Goal: Find specific page/section: Find specific page/section

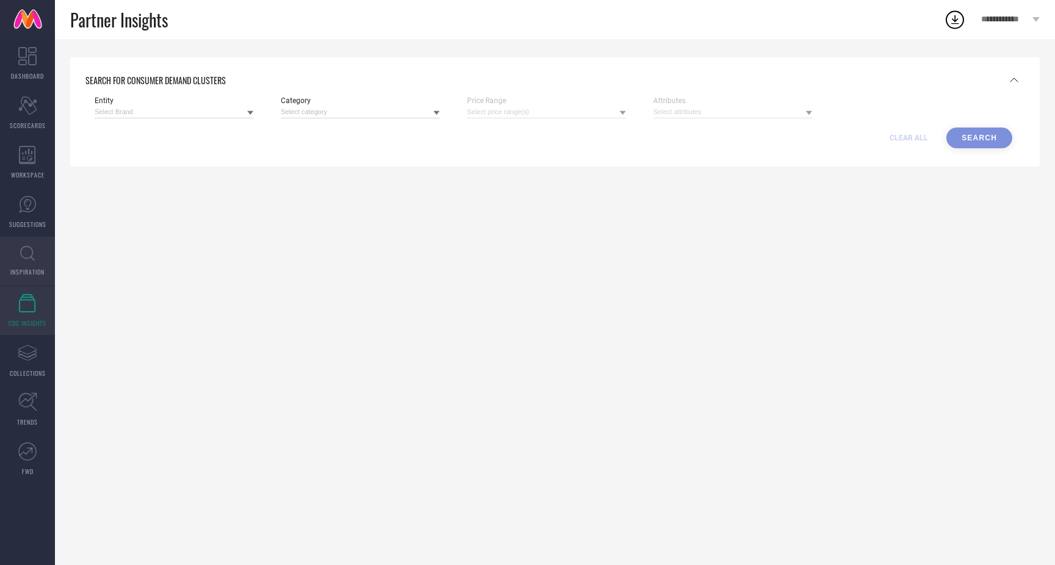
click at [27, 258] on icon at bounding box center [27, 253] width 15 height 15
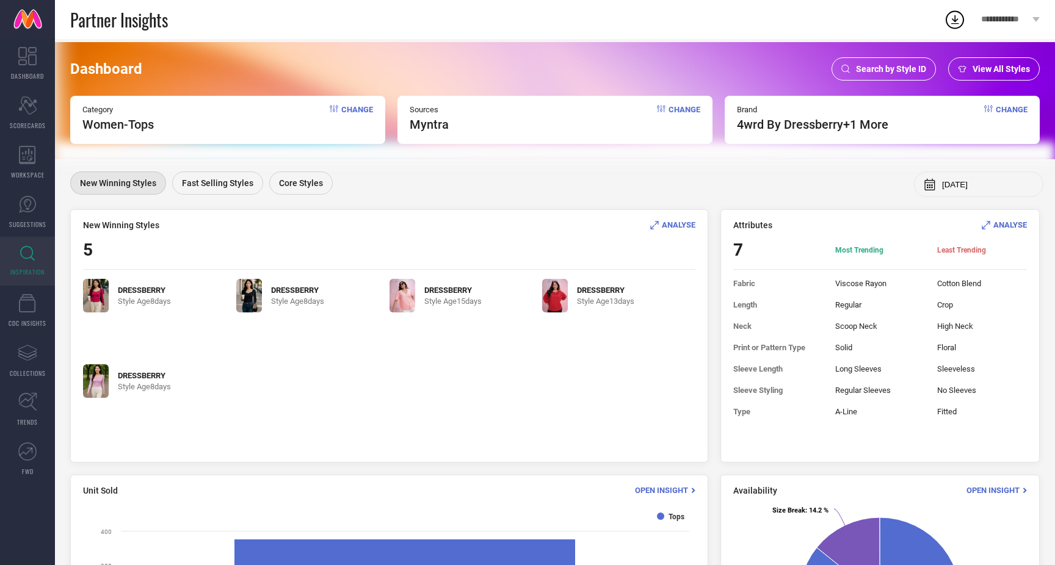
click at [982, 68] on span "View All Styles" at bounding box center [1000, 69] width 57 height 10
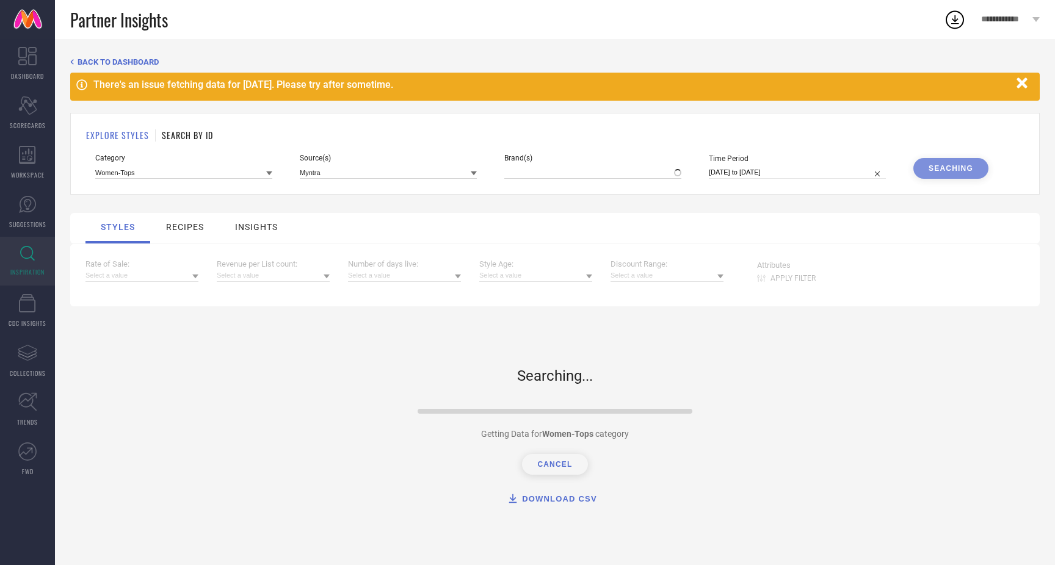
type input "4WRD BY DRESSBERRY, + 1 more"
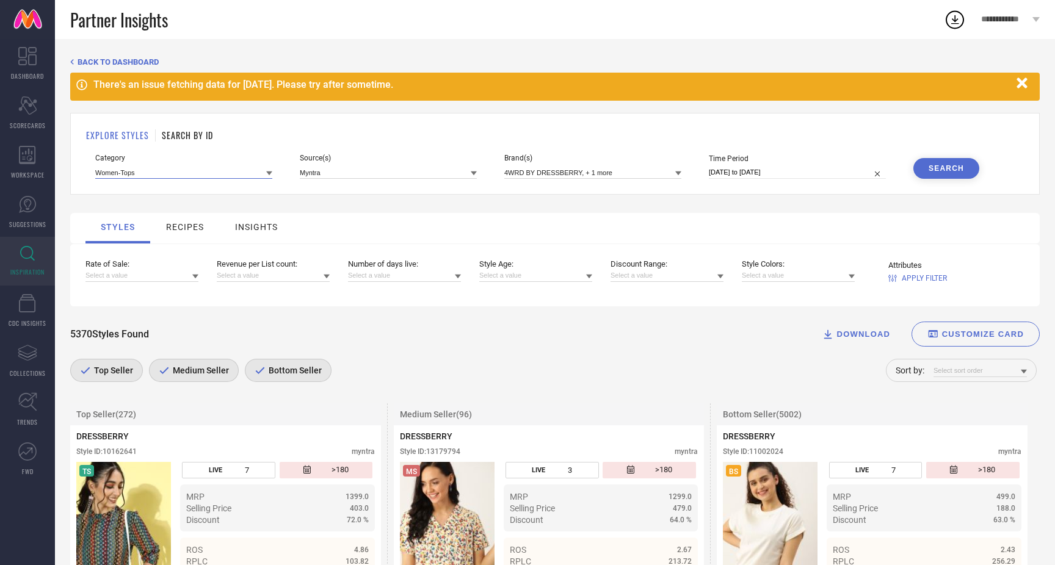
click at [222, 172] on input at bounding box center [183, 172] width 177 height 13
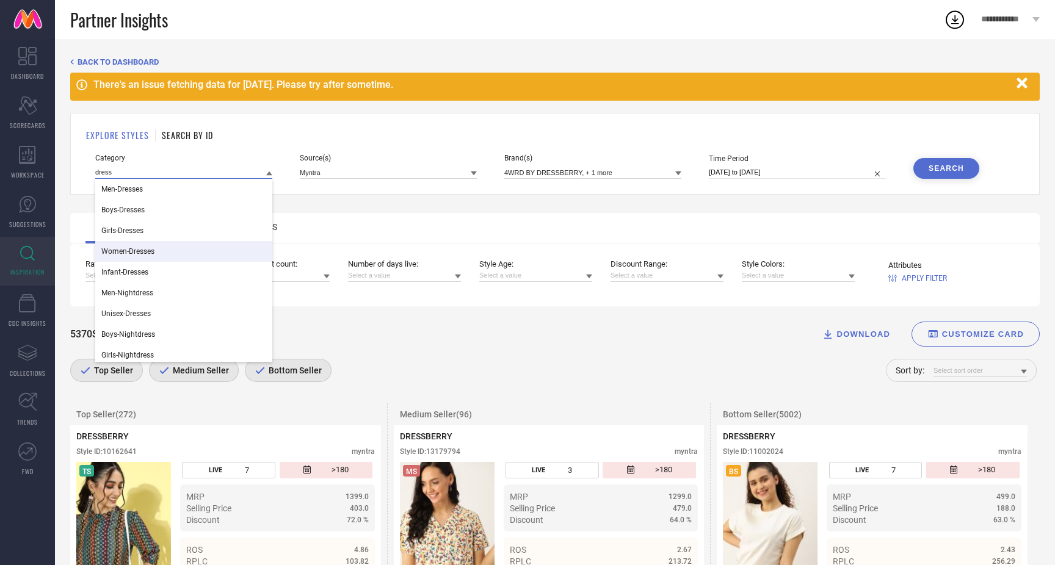
type input "dress"
click at [136, 255] on span "Women-Dresses" at bounding box center [127, 251] width 53 height 9
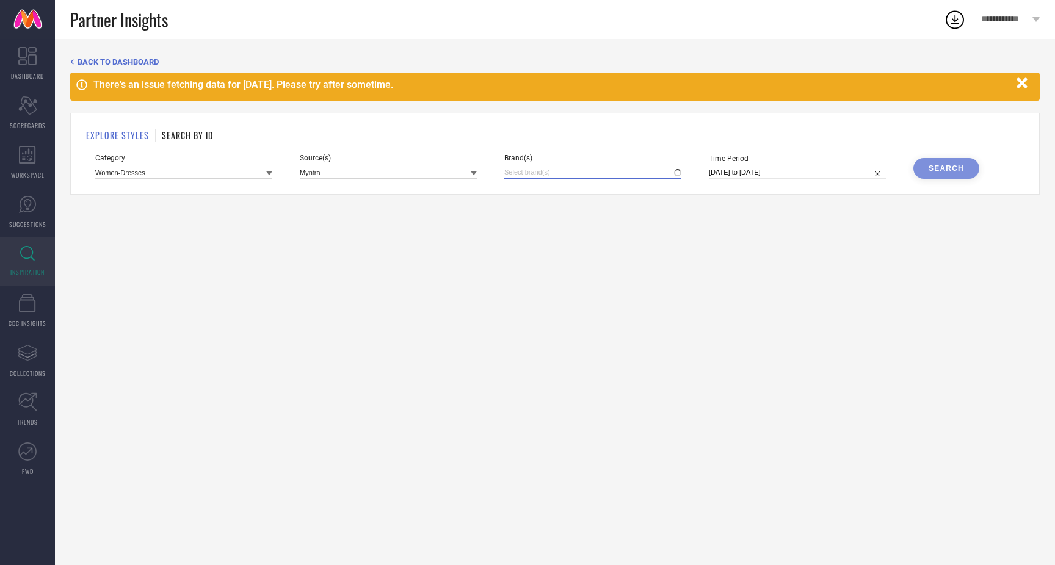
click at [574, 172] on input at bounding box center [592, 172] width 177 height 13
type input "lake"
click at [516, 212] on div "LAKE PEACE" at bounding box center [592, 213] width 177 height 23
click at [804, 173] on input "[DATE] to [DATE]" at bounding box center [797, 172] width 177 height 13
select select "7"
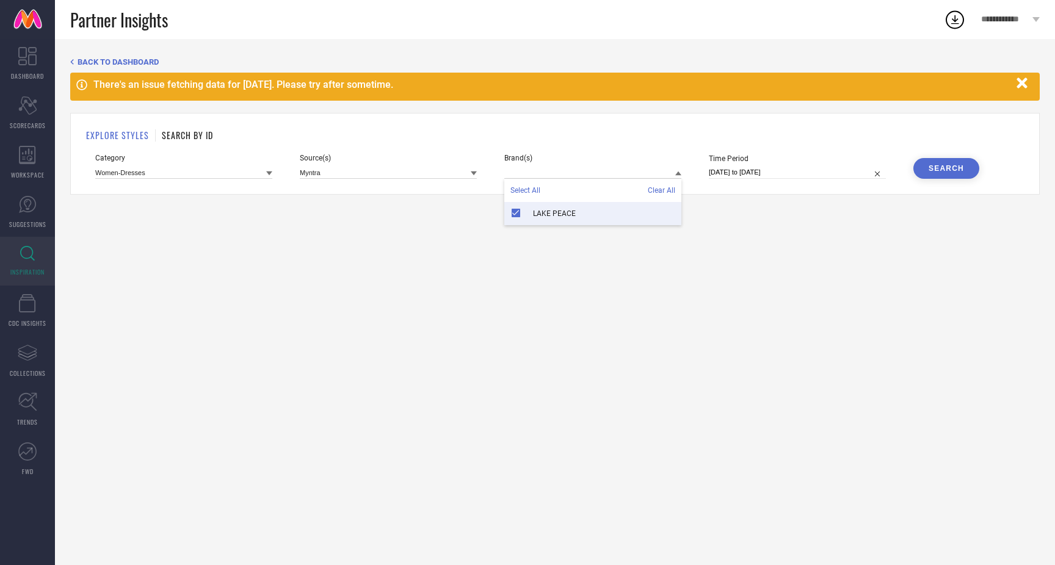
select select "2025"
select select "8"
select select "2025"
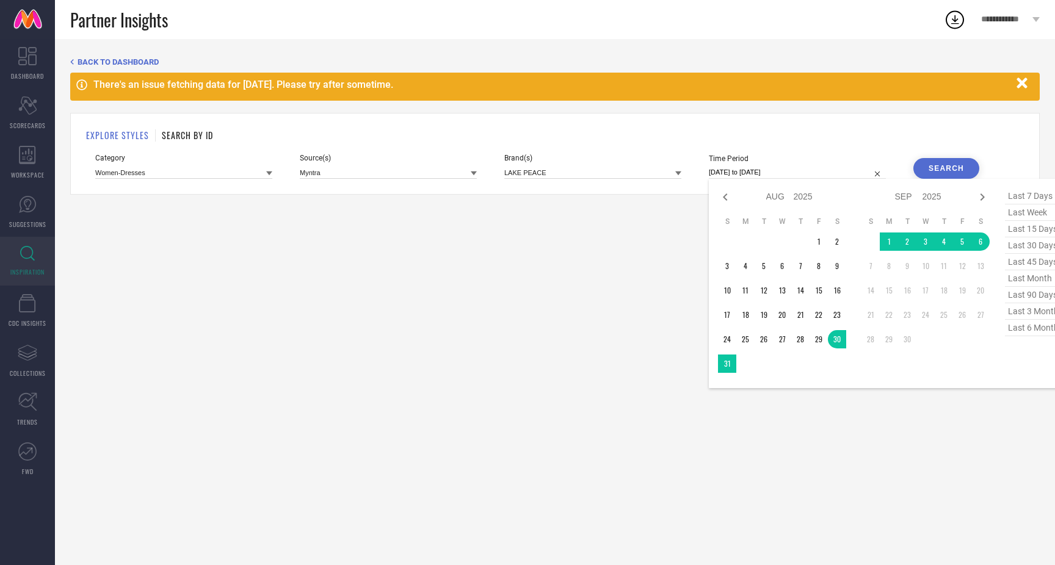
click at [1024, 328] on span "last 6 months" at bounding box center [1035, 328] width 61 height 16
type input "[DATE] to [DATE]"
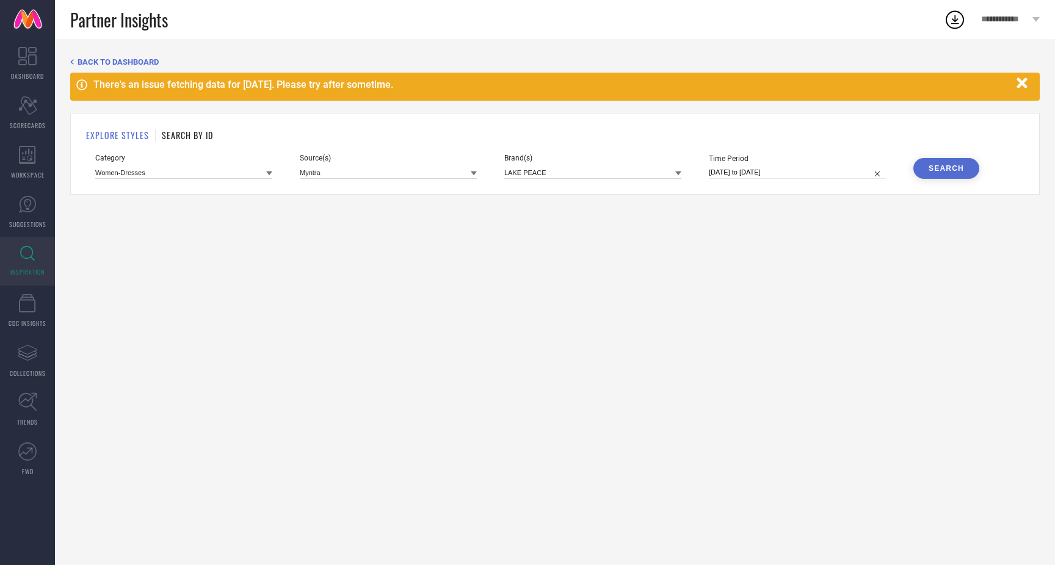
click at [940, 168] on div "Search" at bounding box center [945, 168] width 35 height 9
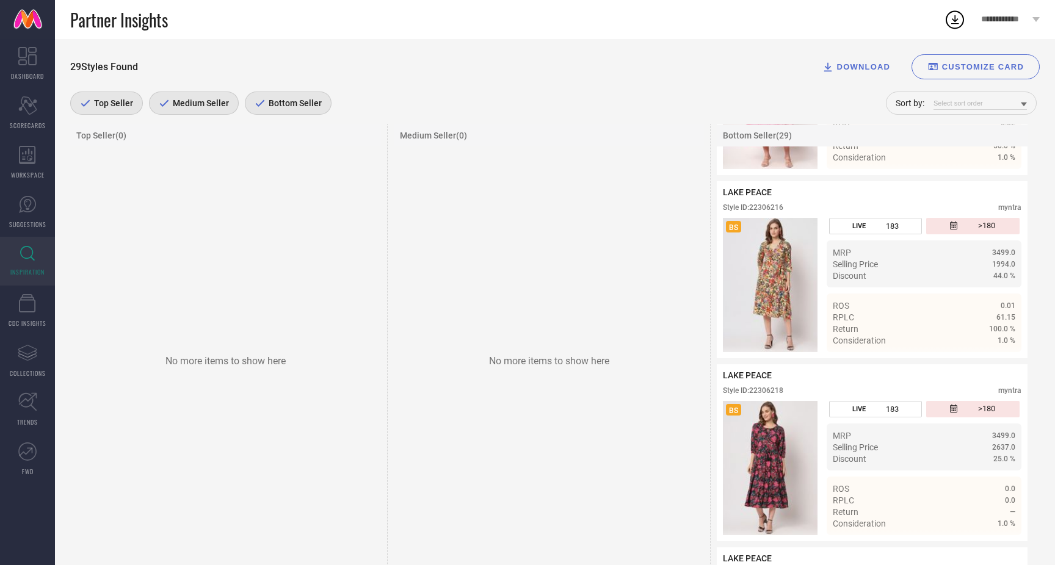
scroll to position [3935, 0]
